Goal: Information Seeking & Learning: Understand process/instructions

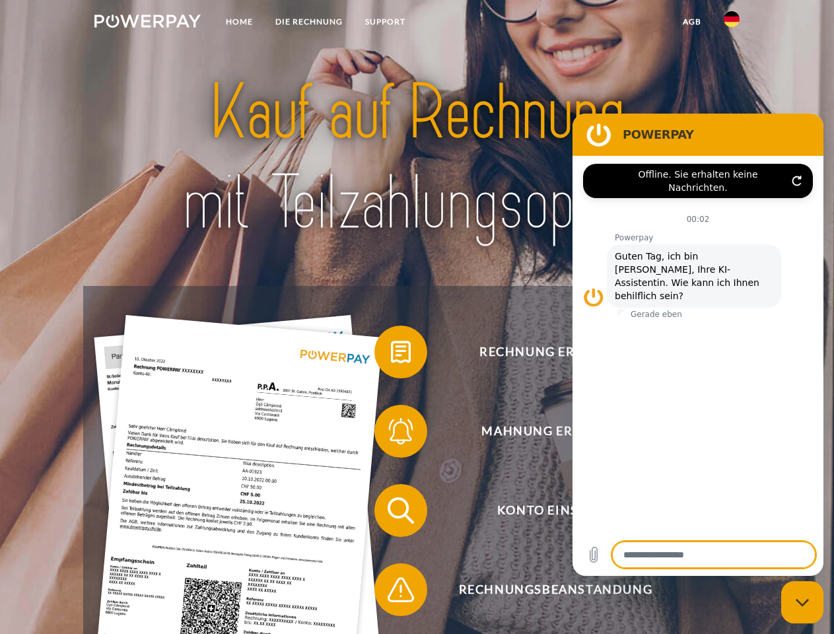
click at [147, 23] on img at bounding box center [147, 21] width 106 height 13
click at [732, 23] on img at bounding box center [732, 19] width 16 height 16
click at [692, 22] on link "agb" at bounding box center [692, 22] width 41 height 24
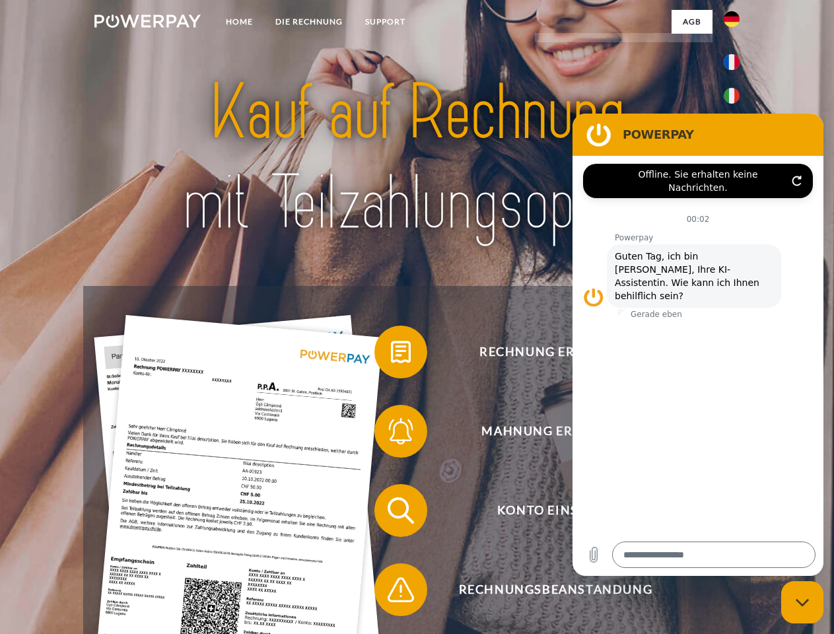
click at [391, 355] on span at bounding box center [381, 352] width 66 height 66
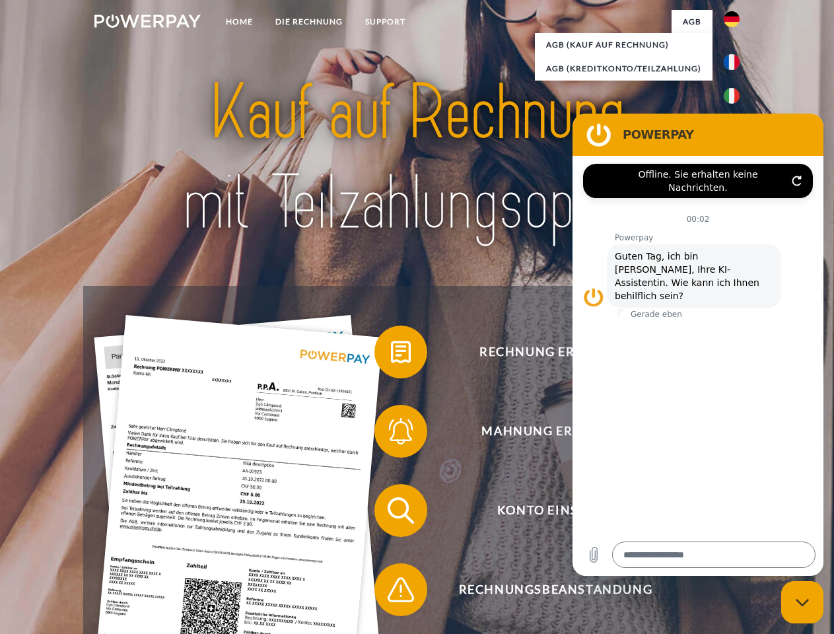
click at [391, 434] on span at bounding box center [381, 431] width 66 height 66
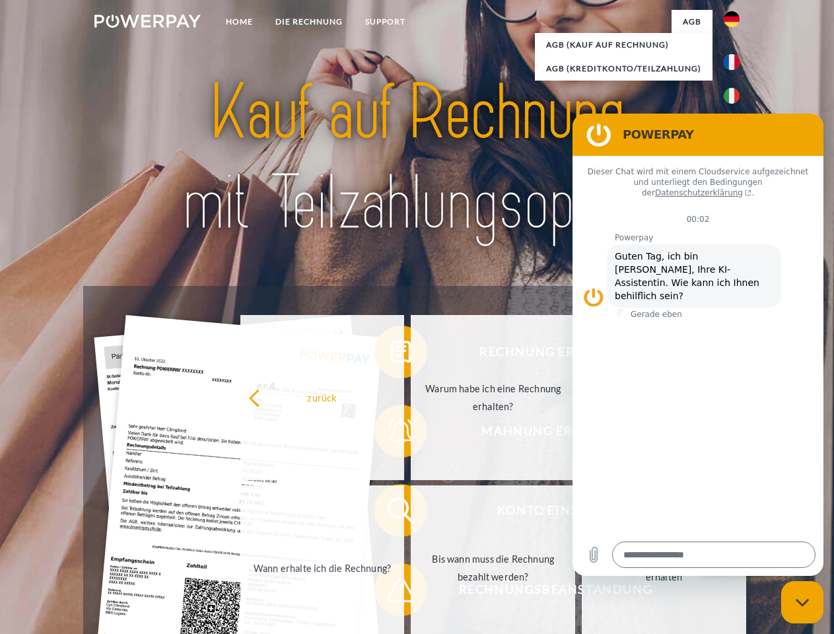
click at [411, 513] on link "Bis wann muss die Rechnung bezahlt werden?" at bounding box center [493, 567] width 164 height 165
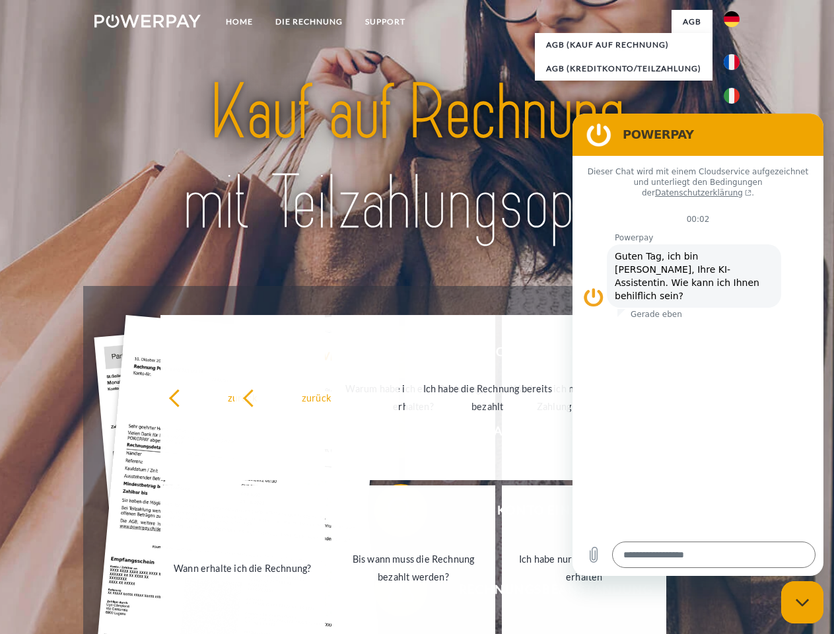
click at [502, 592] on link "Ich habe nur eine Teillieferung erhalten" at bounding box center [584, 567] width 164 height 165
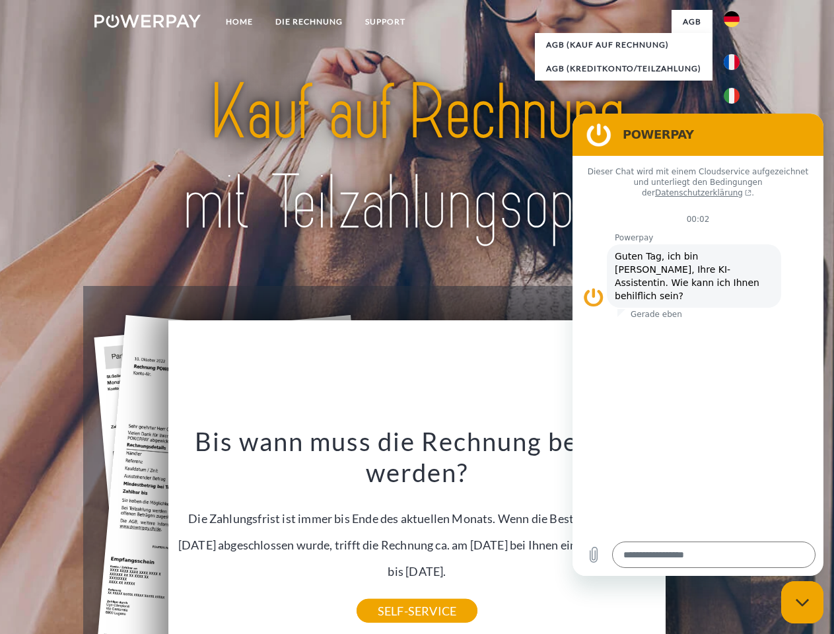
click at [802, 602] on icon "Messaging-Fenster schließen" at bounding box center [803, 602] width 14 height 9
type textarea "*"
